Goal: Information Seeking & Learning: Learn about a topic

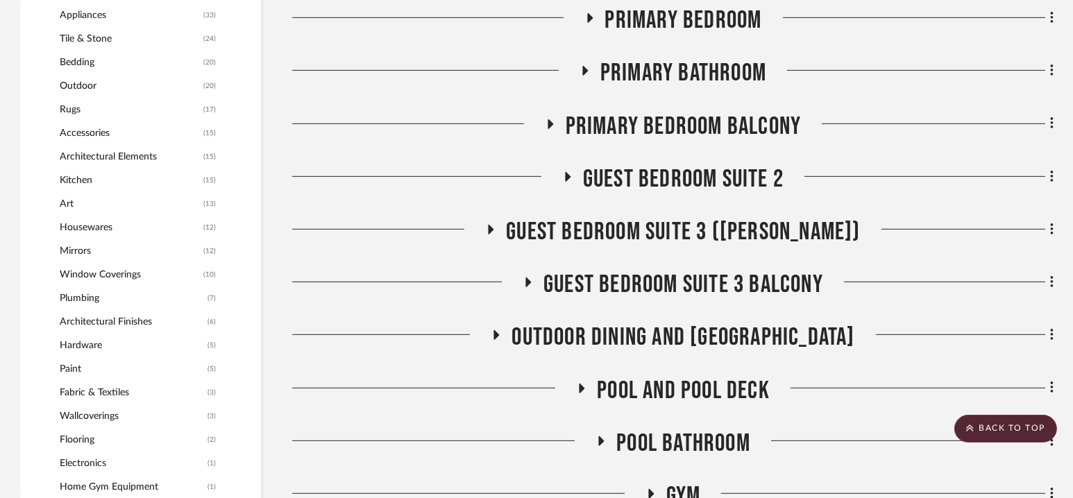
scroll to position [1375, 0]
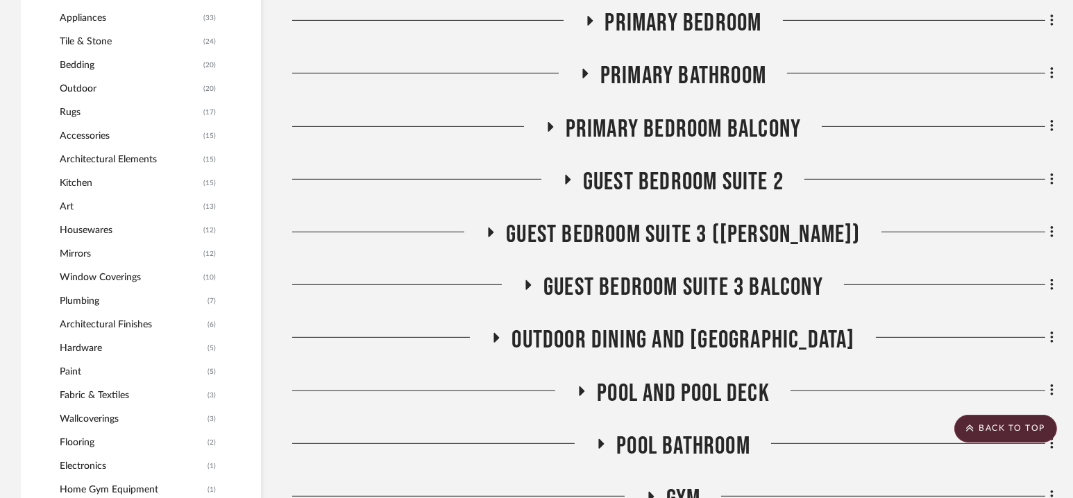
click at [686, 184] on span "Guest Bedroom Suite 2" at bounding box center [683, 182] width 201 height 30
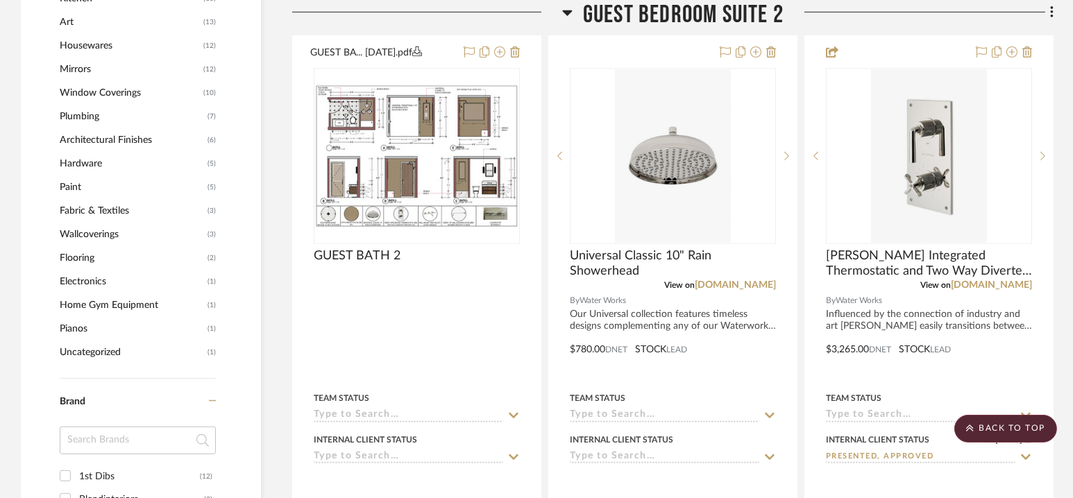
scroll to position [1562, 0]
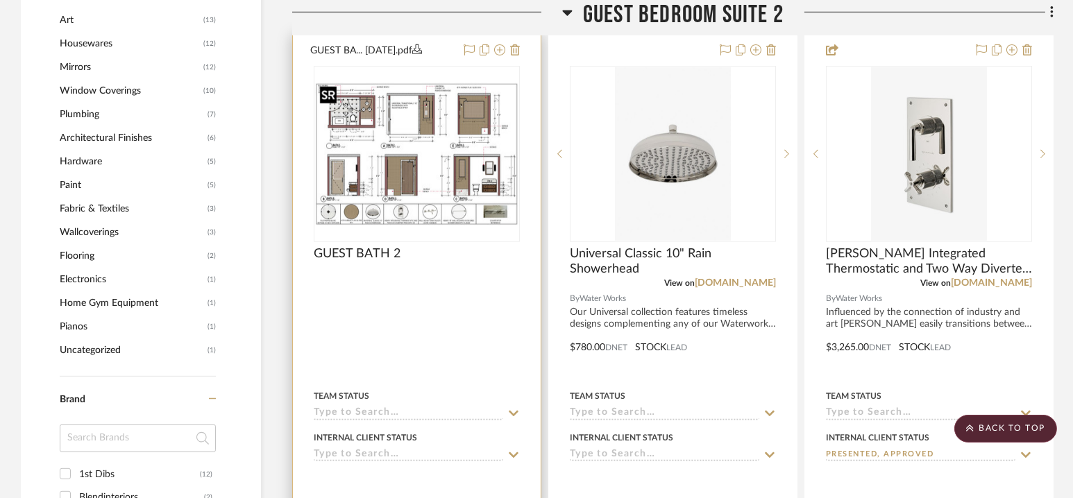
click at [414, 158] on img "0" at bounding box center [416, 155] width 203 height 144
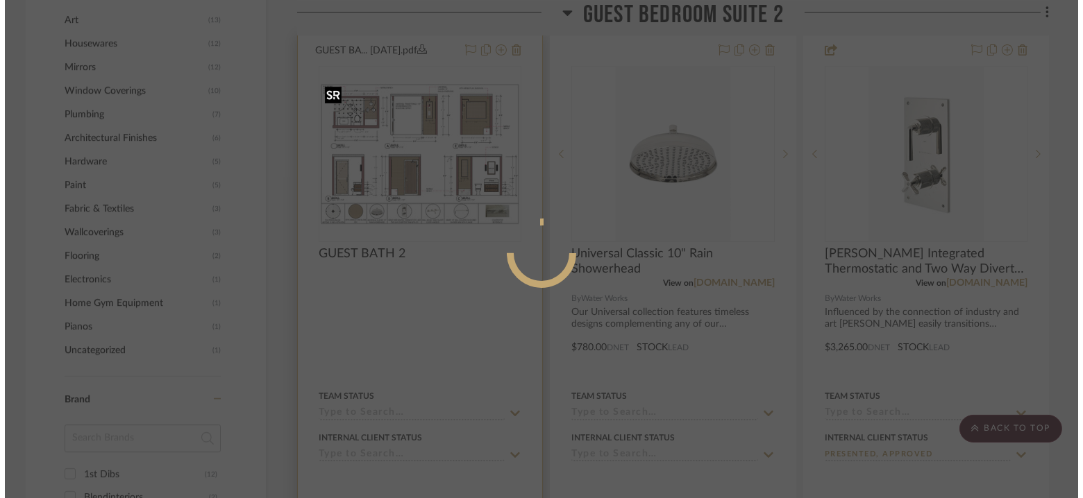
scroll to position [0, 0]
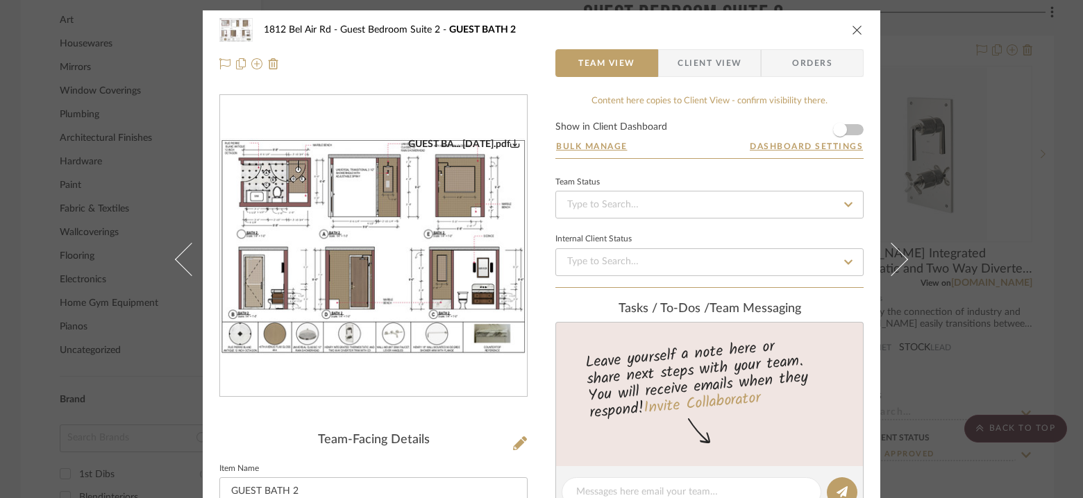
click at [382, 240] on img "0" at bounding box center [373, 246] width 307 height 217
click at [852, 30] on icon "close" at bounding box center [857, 29] width 11 height 11
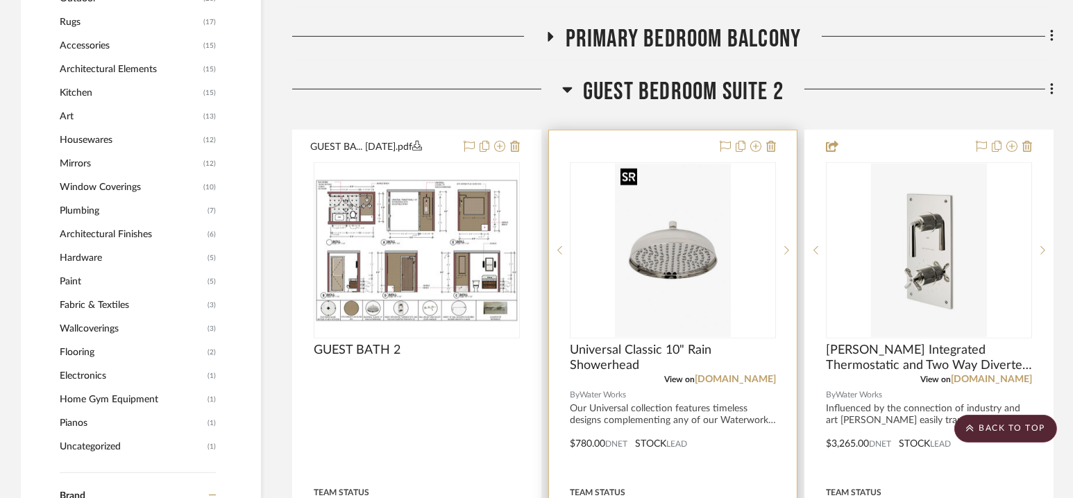
scroll to position [1446, 0]
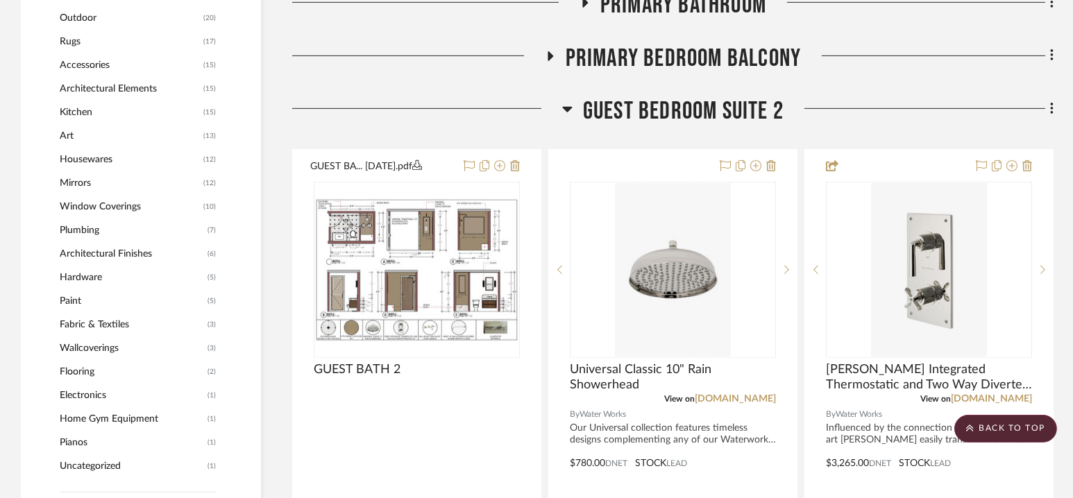
click at [681, 108] on span "Guest Bedroom Suite 2" at bounding box center [683, 111] width 201 height 30
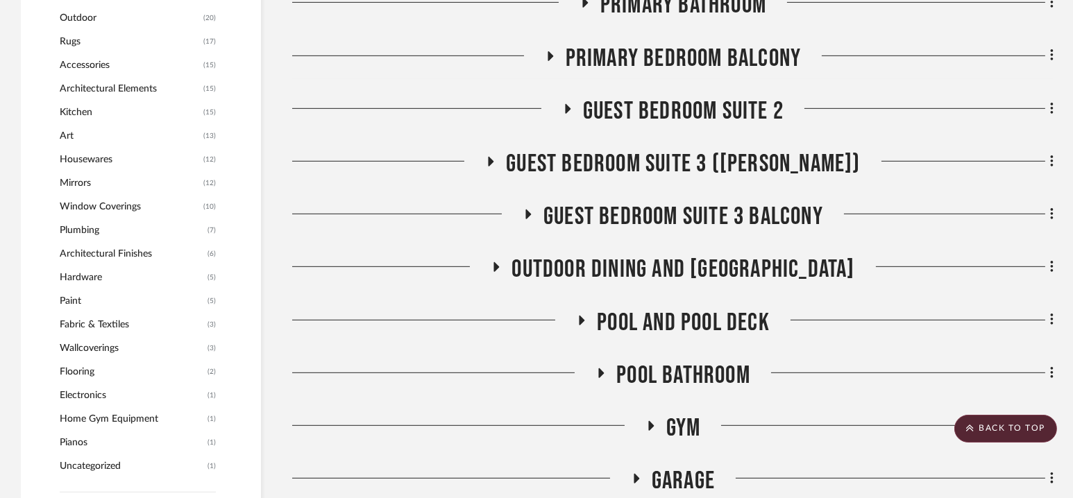
click at [688, 155] on span "Guest Bedroom Suite 3 ([PERSON_NAME])" at bounding box center [683, 164] width 354 height 30
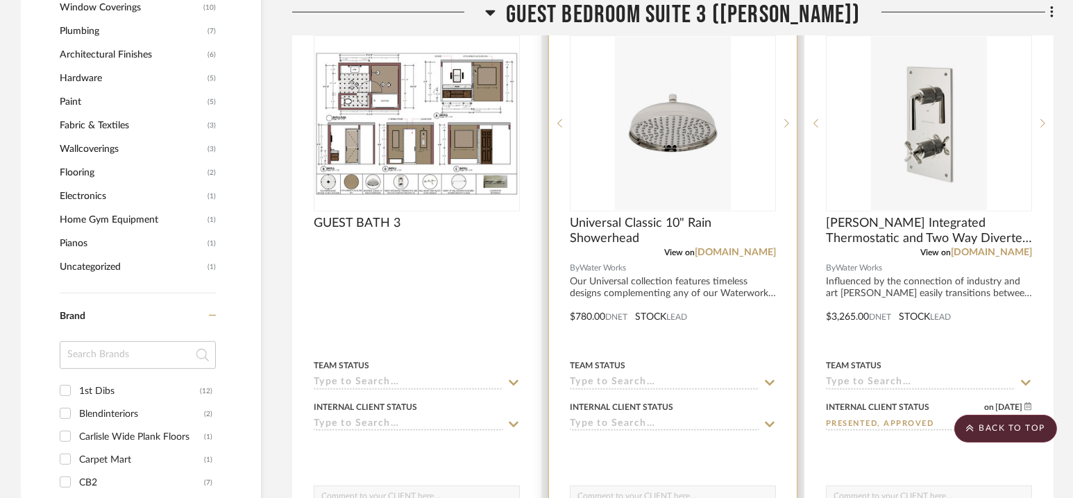
scroll to position [1674, 0]
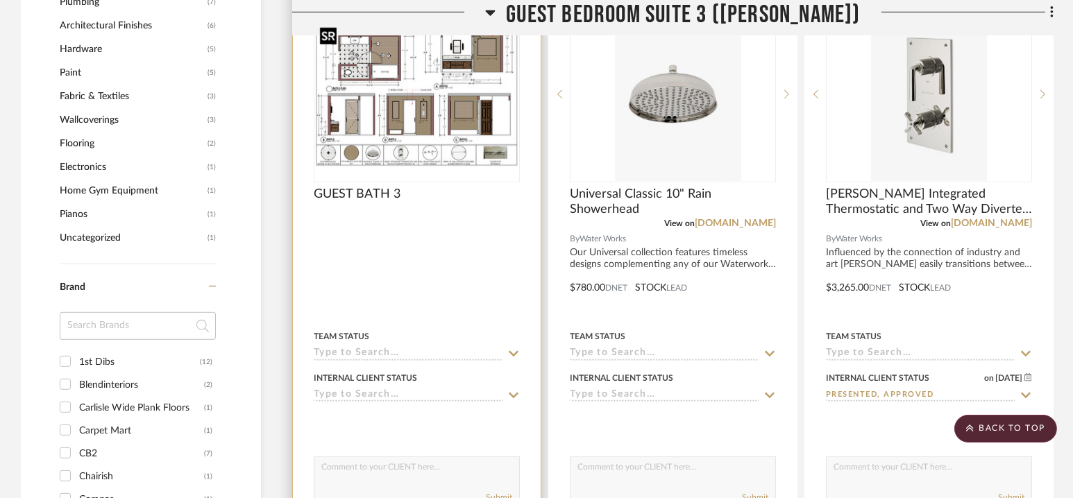
click at [0, 0] on img at bounding box center [0, 0] width 0 height 0
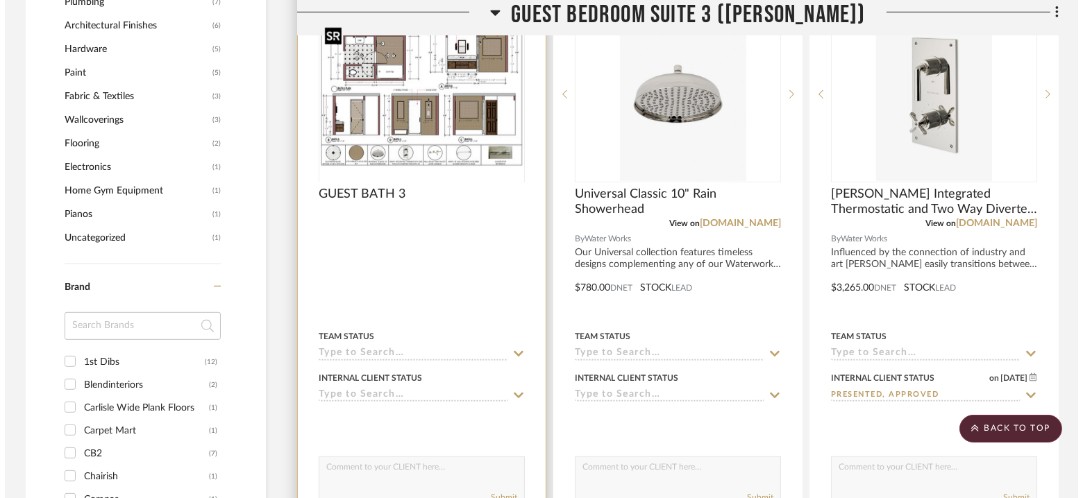
scroll to position [0, 0]
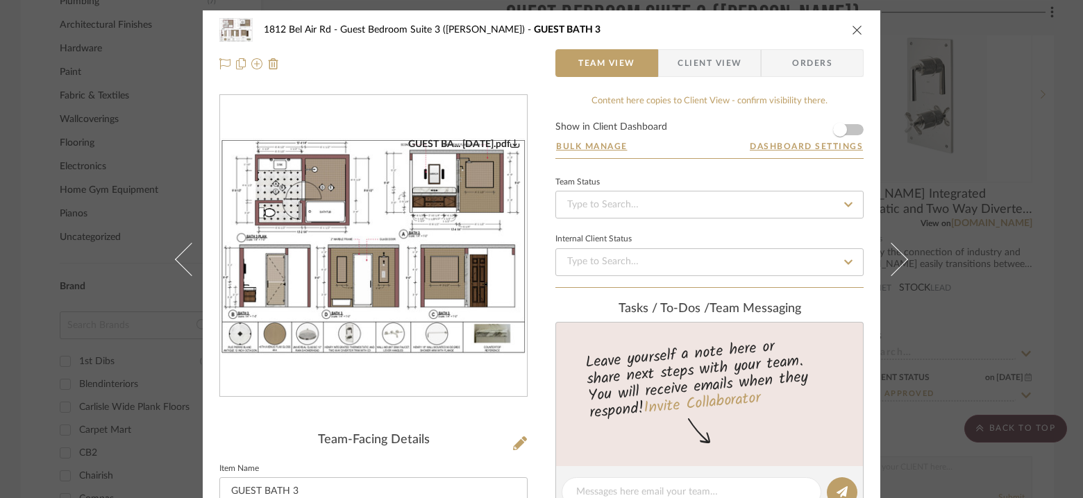
click at [394, 262] on img "0" at bounding box center [373, 246] width 307 height 217
click at [127, 228] on div "1812 Bel Air Rd Guest Bedroom Suite 3 ([PERSON_NAME]) GUEST BATH 3 Team View Cl…" at bounding box center [541, 249] width 1083 height 498
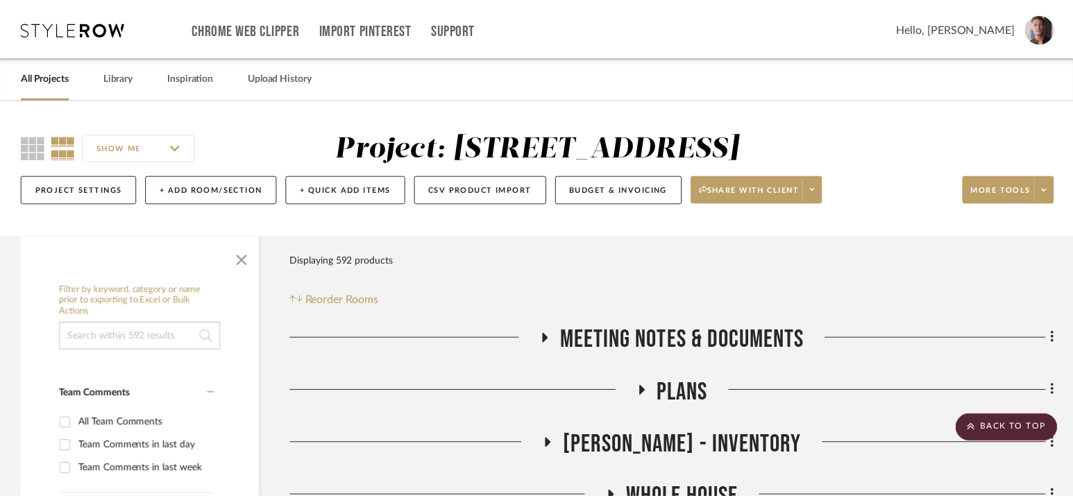
scroll to position [1674, 0]
